Goal: Task Accomplishment & Management: Manage account settings

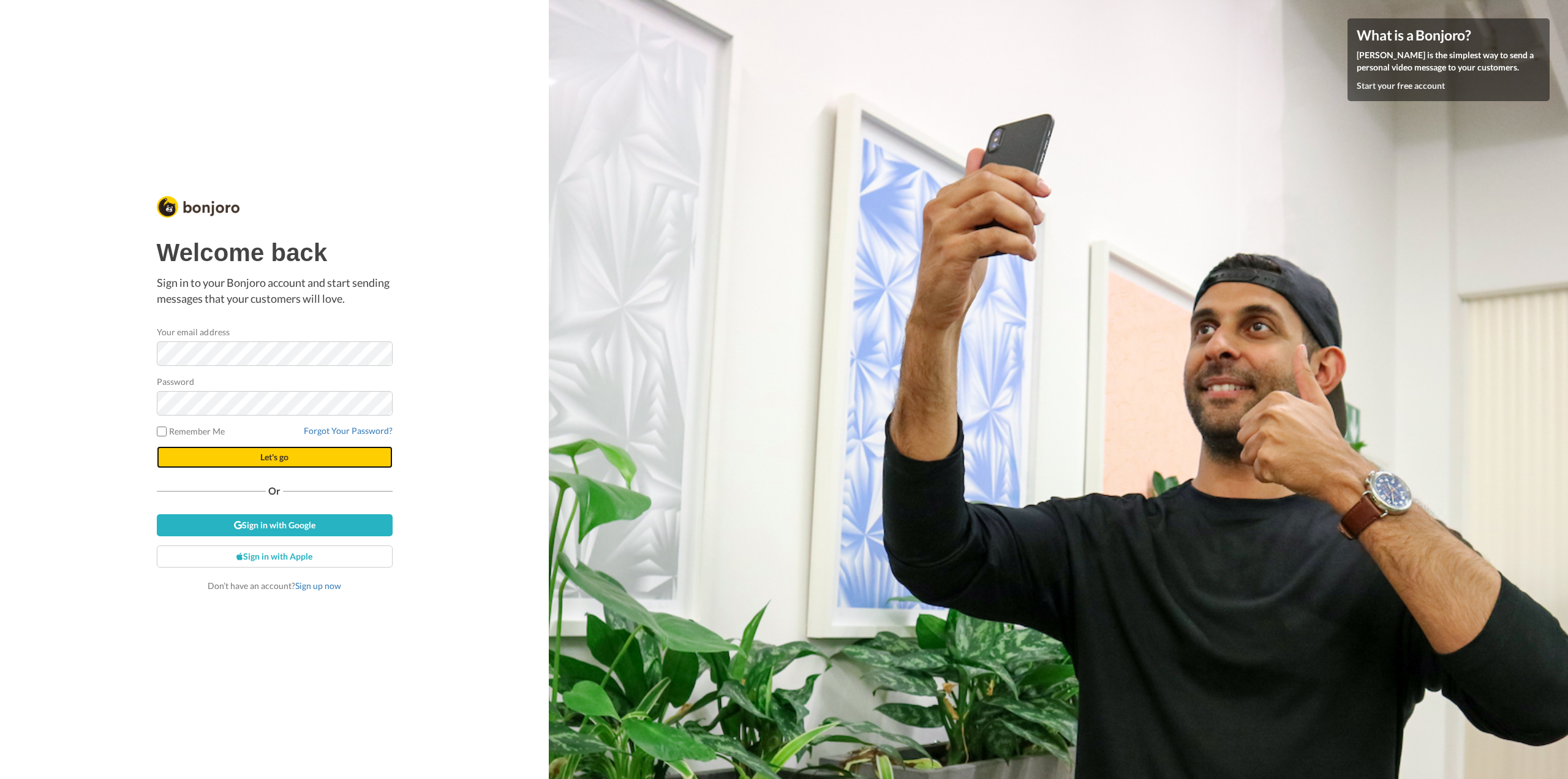
click at [239, 457] on button "Let's go" at bounding box center [275, 457] width 236 height 22
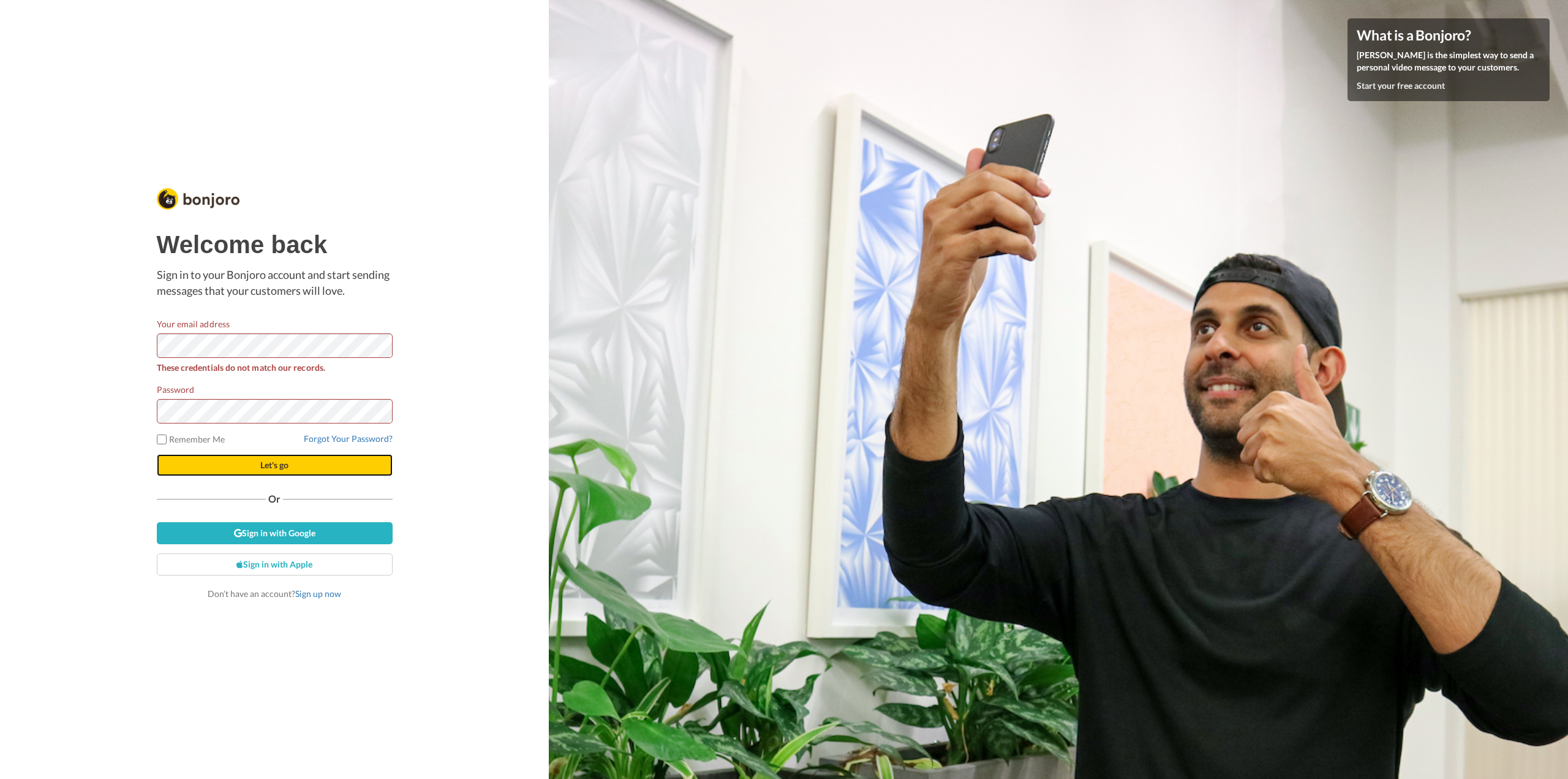
click at [257, 468] on button "Let's go" at bounding box center [275, 465] width 236 height 22
click at [100, 414] on div "Welcome back Sign in to your Bonjoro account and start sending messages that yo…" at bounding box center [274, 389] width 549 height 779
click at [154, 439] on div "Welcome back Sign in to your Bonjoro account and start sending messages that yo…" at bounding box center [275, 389] width 242 height 427
click at [181, 463] on button "Let's go" at bounding box center [275, 465] width 236 height 22
click at [41, 398] on div "Welcome back Sign in to your Bonjoro account and start sending messages that yo…" at bounding box center [274, 389] width 549 height 779
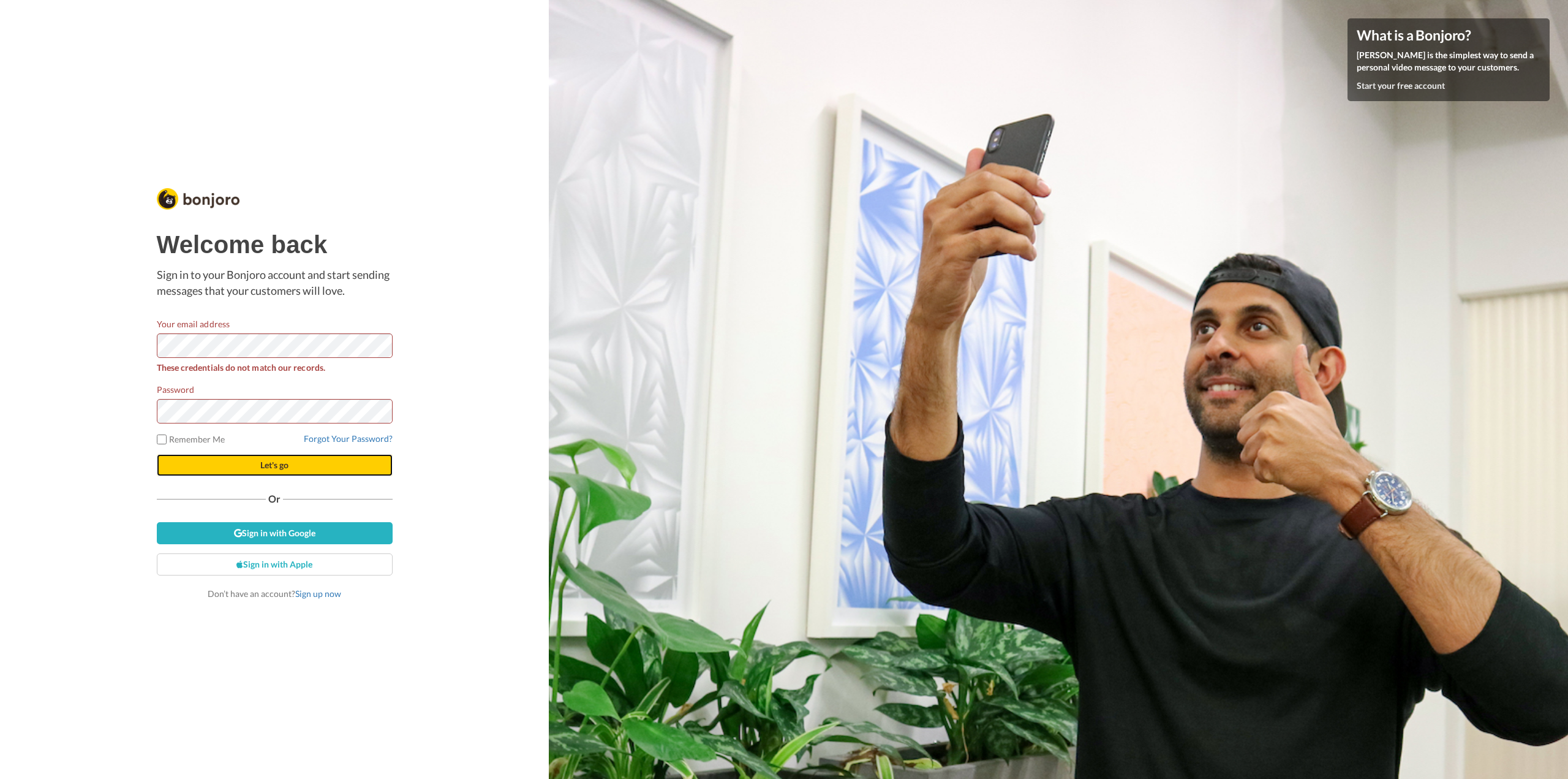
click at [182, 461] on button "Let's go" at bounding box center [275, 465] width 236 height 22
click at [438, 420] on div "Welcome back Sign in to your Bonjoro account and start sending messages that yo…" at bounding box center [274, 389] width 549 height 779
click at [112, 399] on div "Welcome back Sign in to your Bonjoro account and start sending messages that yo…" at bounding box center [274, 389] width 549 height 779
click at [107, 405] on div "Welcome back Sign in to your Bonjoro account and start sending messages that yo…" at bounding box center [274, 389] width 549 height 779
click at [103, 399] on div "Welcome back Sign in to your Bonjoro account and start sending messages that yo…" at bounding box center [274, 389] width 549 height 779
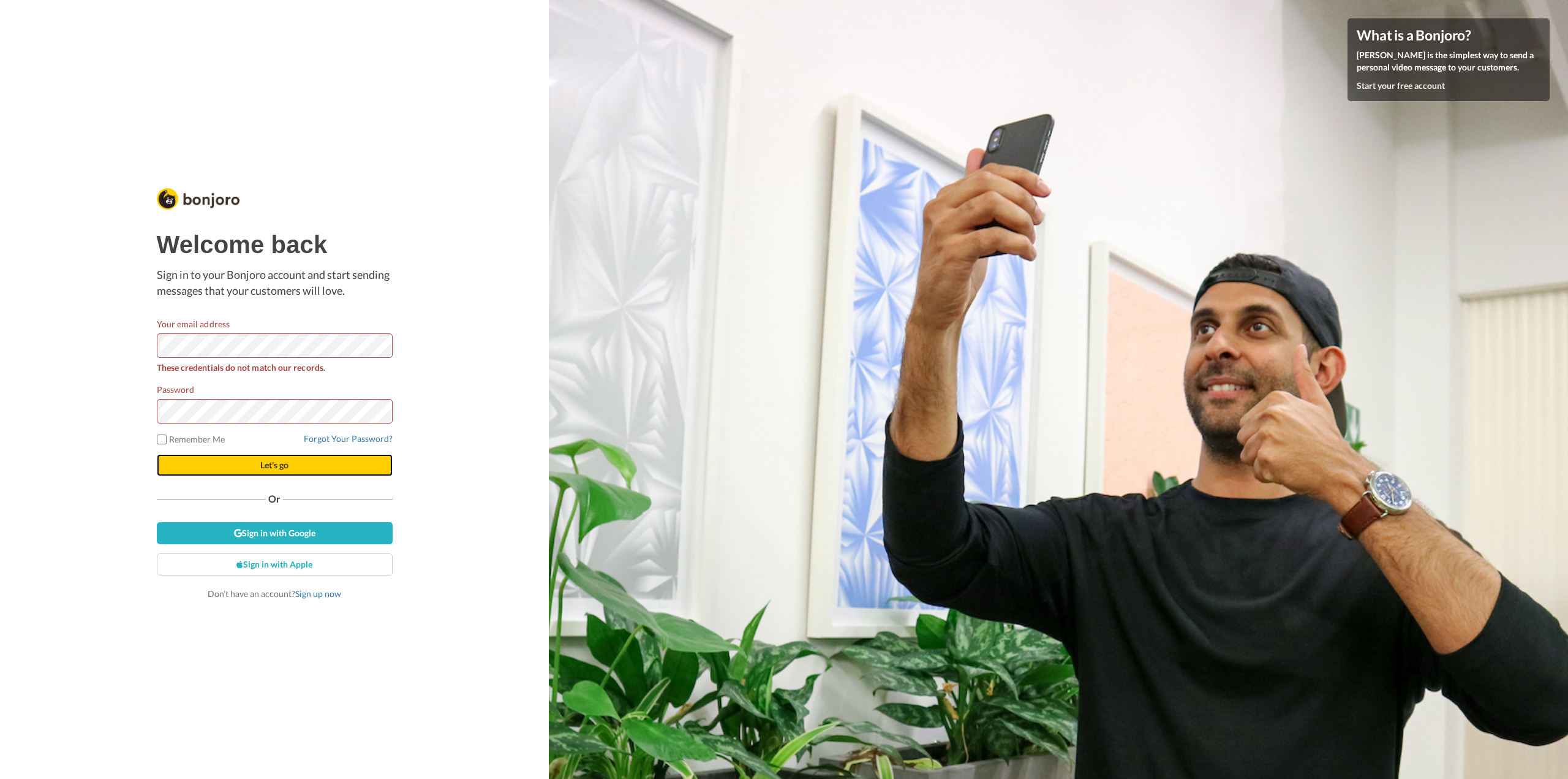
click at [173, 463] on button "Let's go" at bounding box center [275, 465] width 236 height 22
